Goal: Obtain resource: Obtain resource

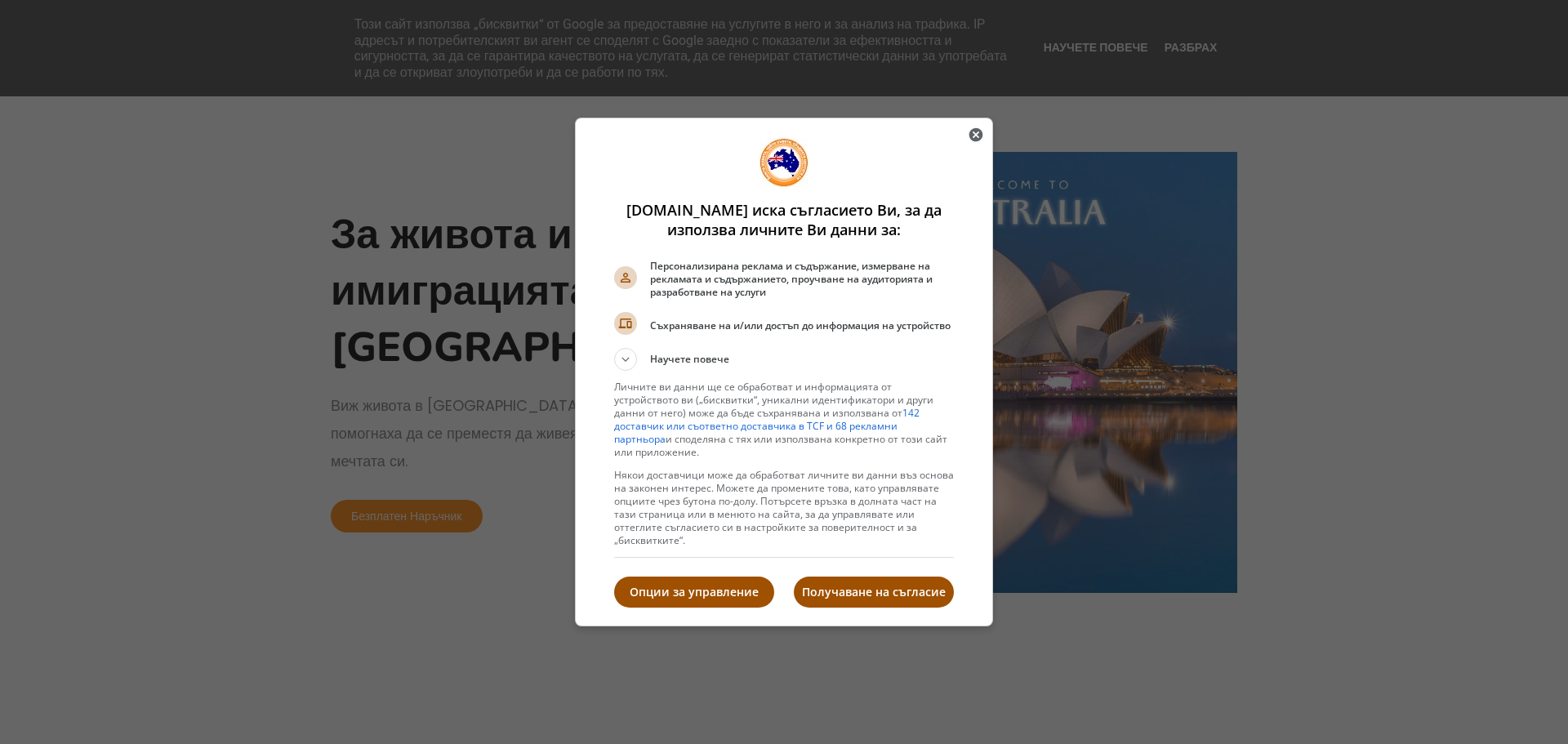
click at [864, 595] on p "Получаване на съгласие" at bounding box center [874, 591] width 160 height 16
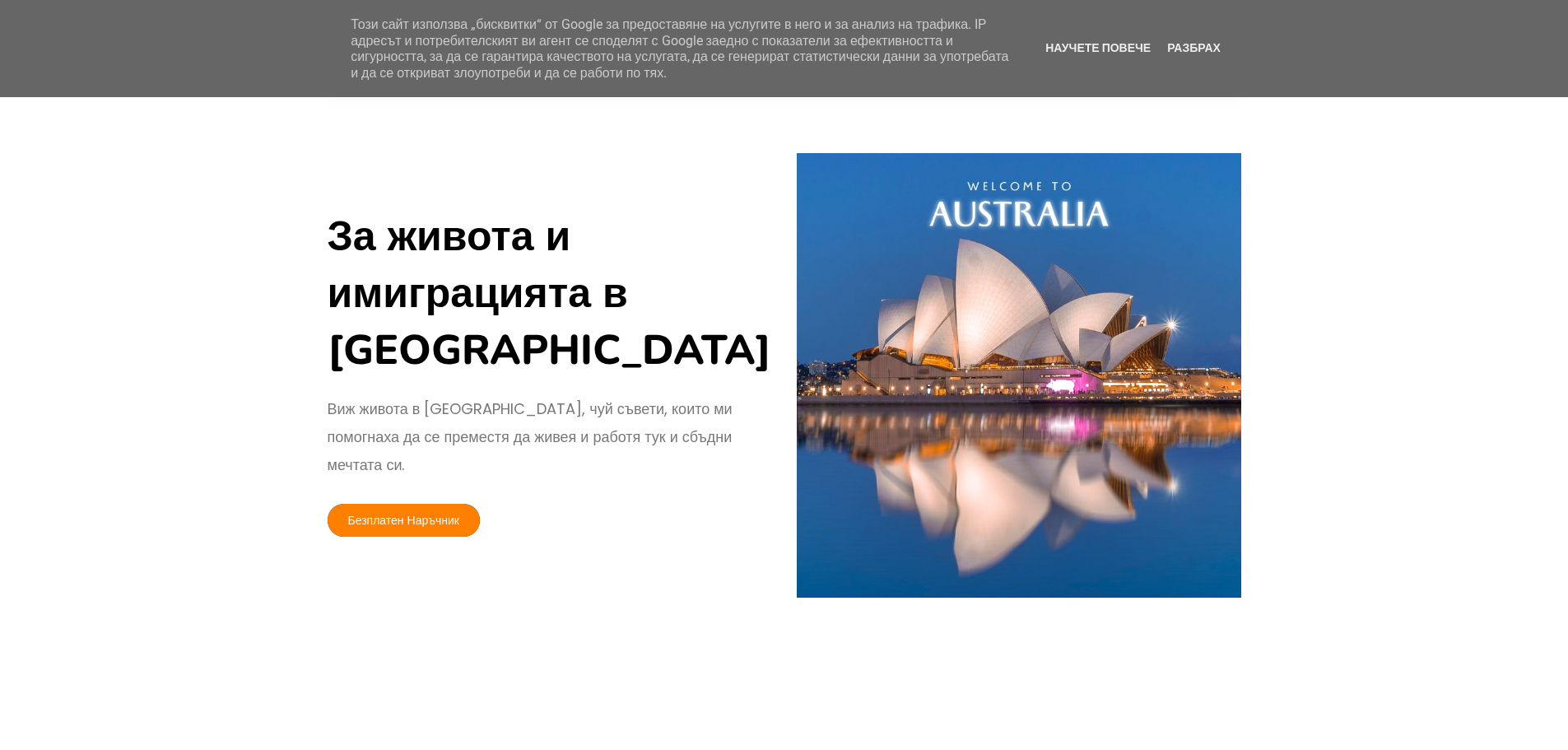
click at [446, 506] on link "Безплатен Наръчник" at bounding box center [404, 520] width 153 height 33
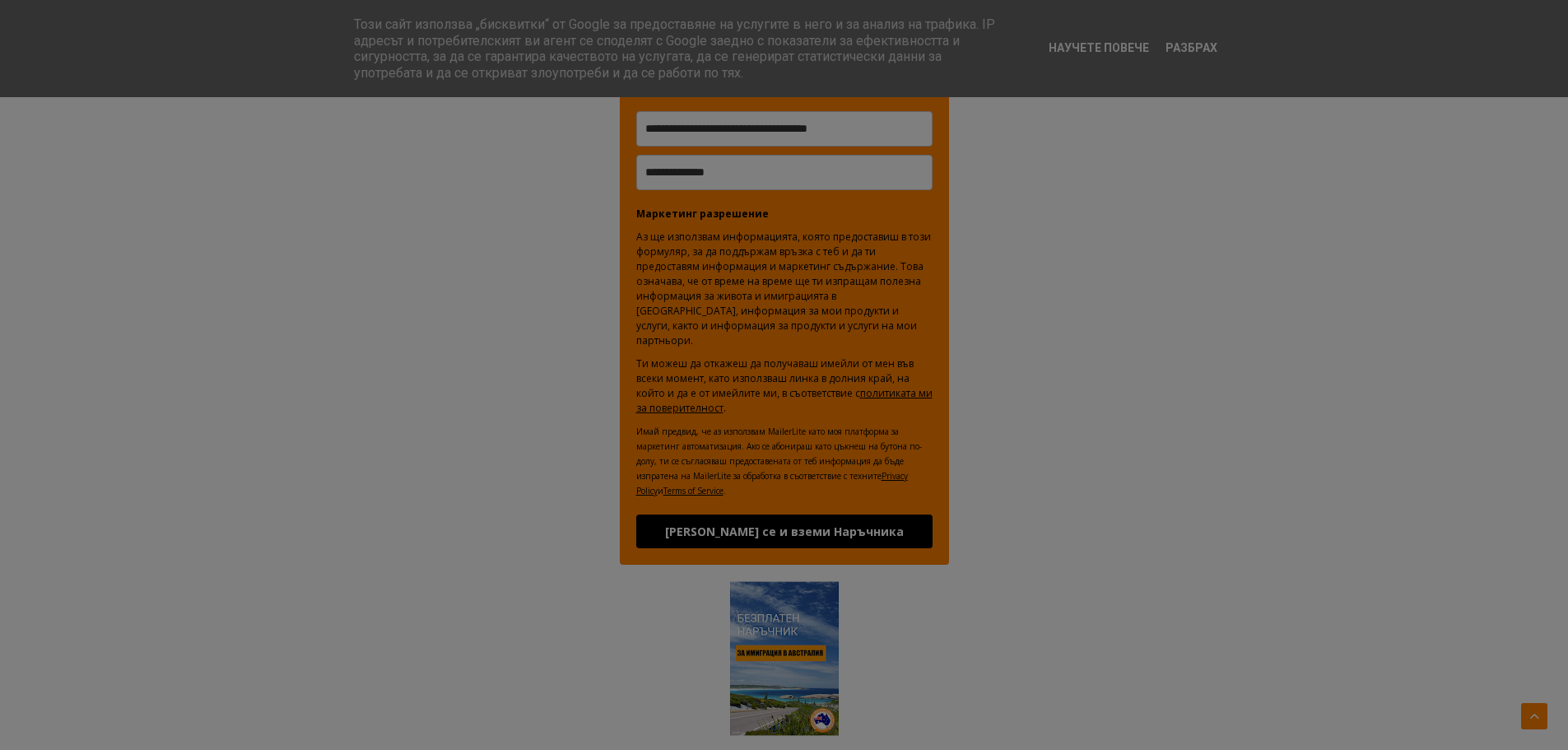
scroll to position [46, 0]
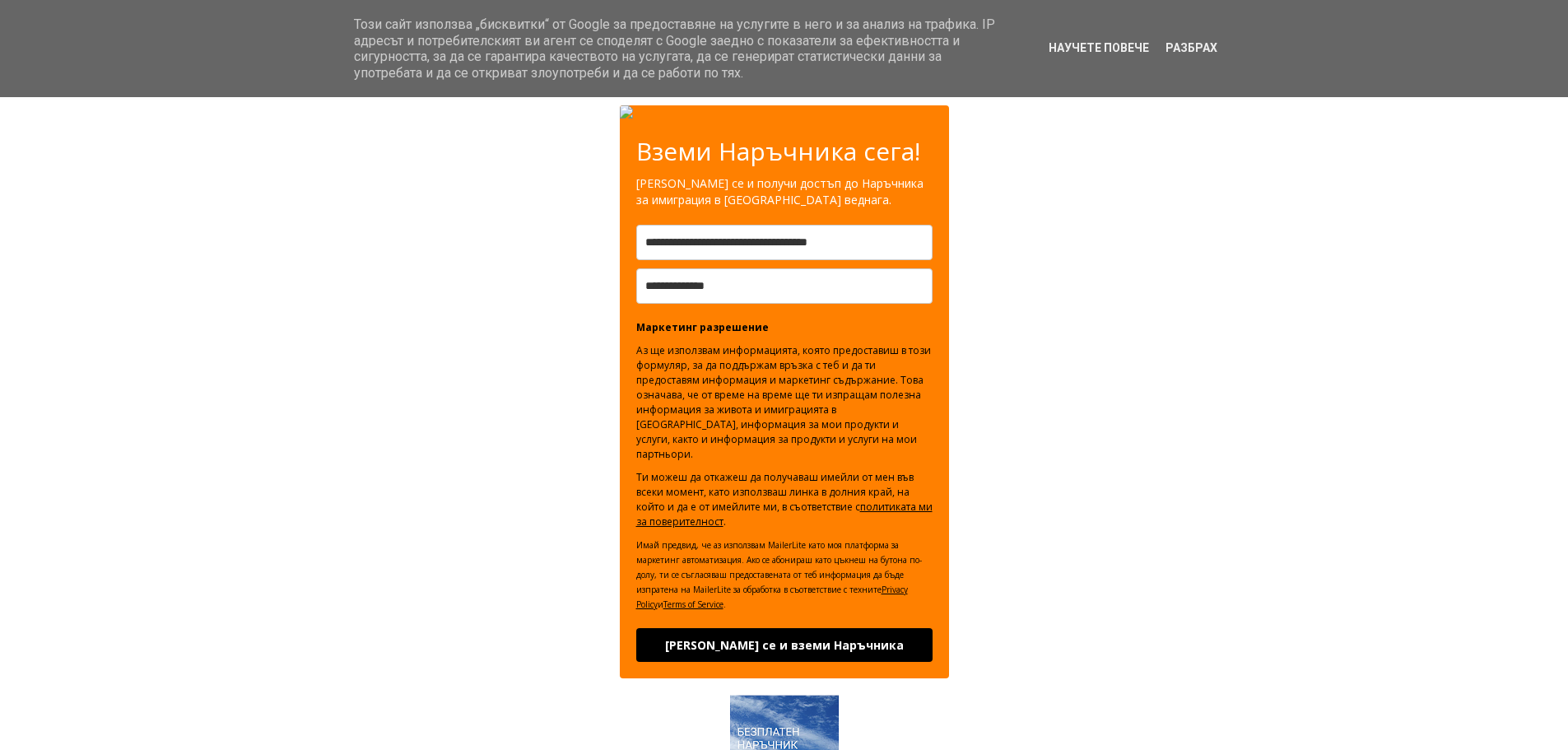
click at [1046, 351] on div "Вземи Наръчника сега! [PERSON_NAME] се и получи достъп до Наръчника за имиграци…" at bounding box center [784, 392] width 913 height 573
